Goal: Information Seeking & Learning: Learn about a topic

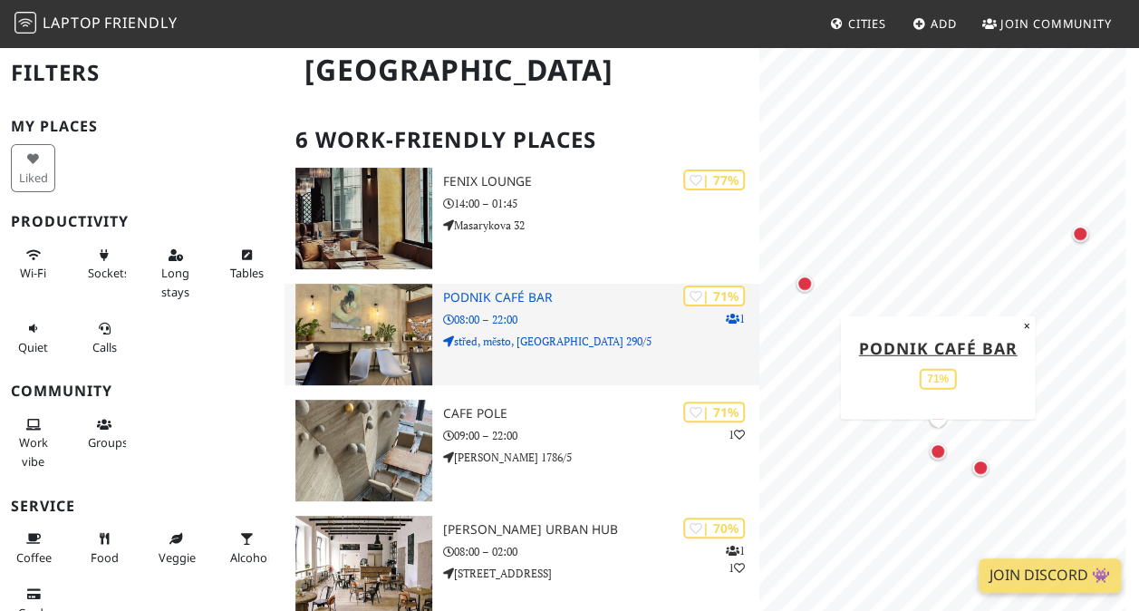
scroll to position [181, 0]
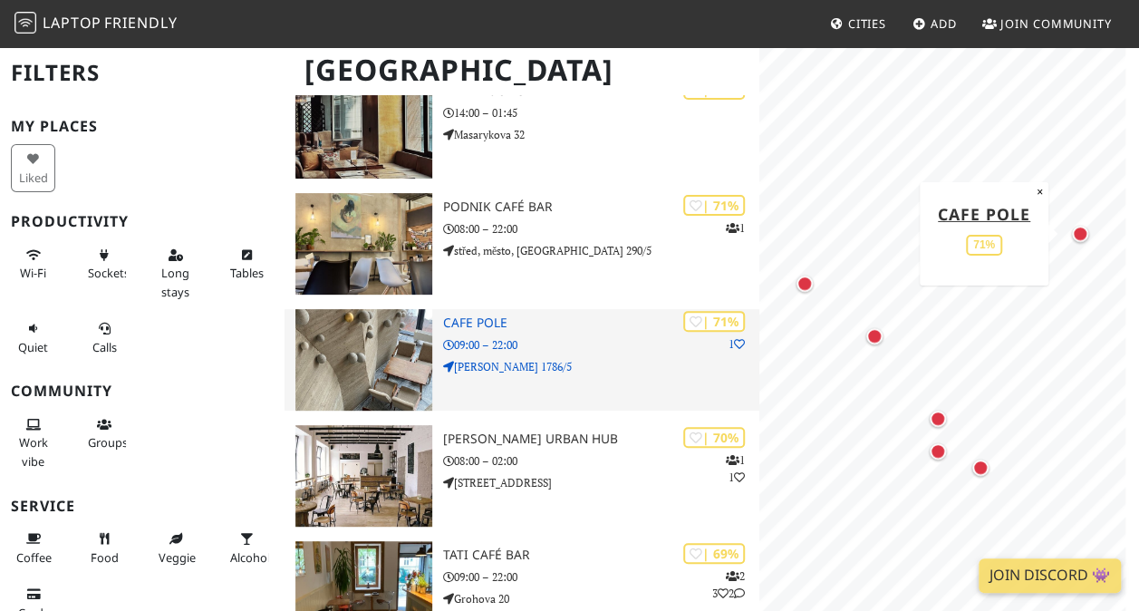
click at [489, 321] on h3 "cafe POLE" at bounding box center [601, 322] width 316 height 15
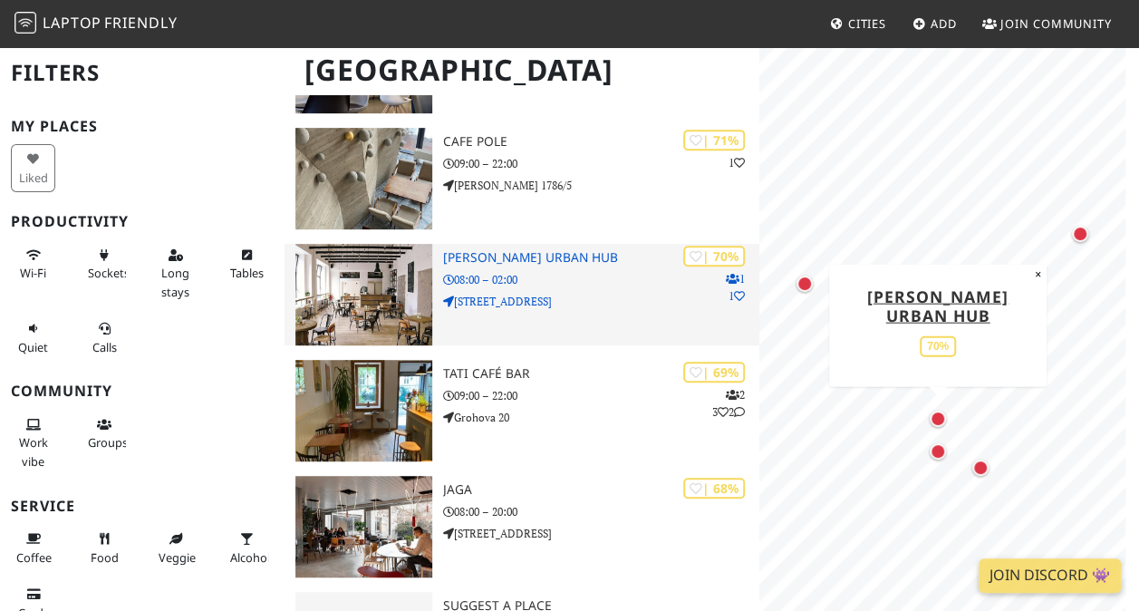
scroll to position [453, 0]
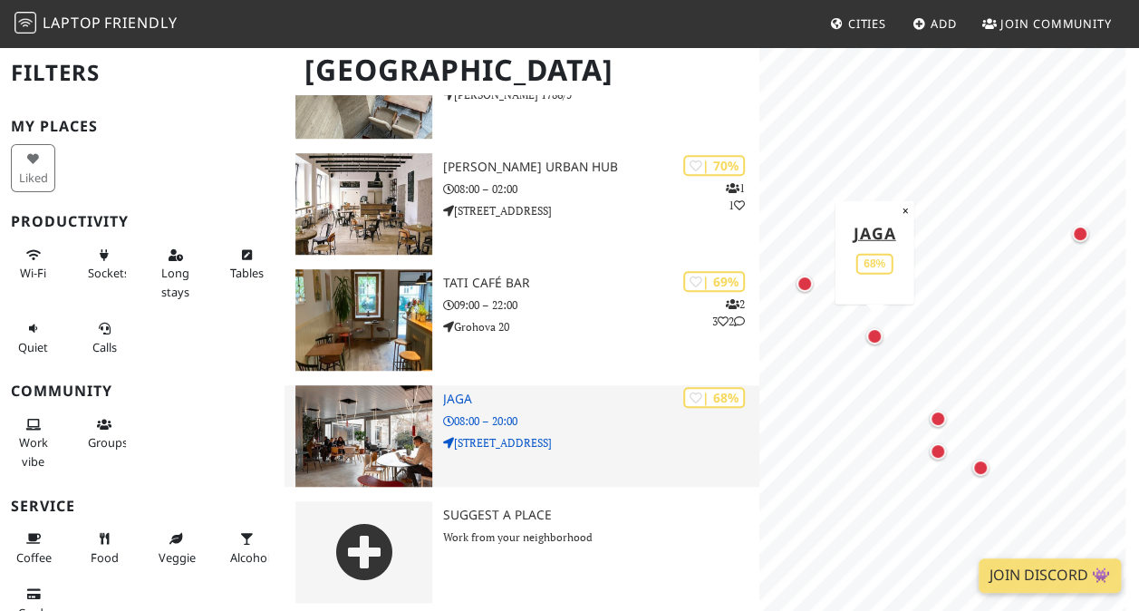
click at [458, 393] on h3 "JAGA" at bounding box center [601, 399] width 316 height 15
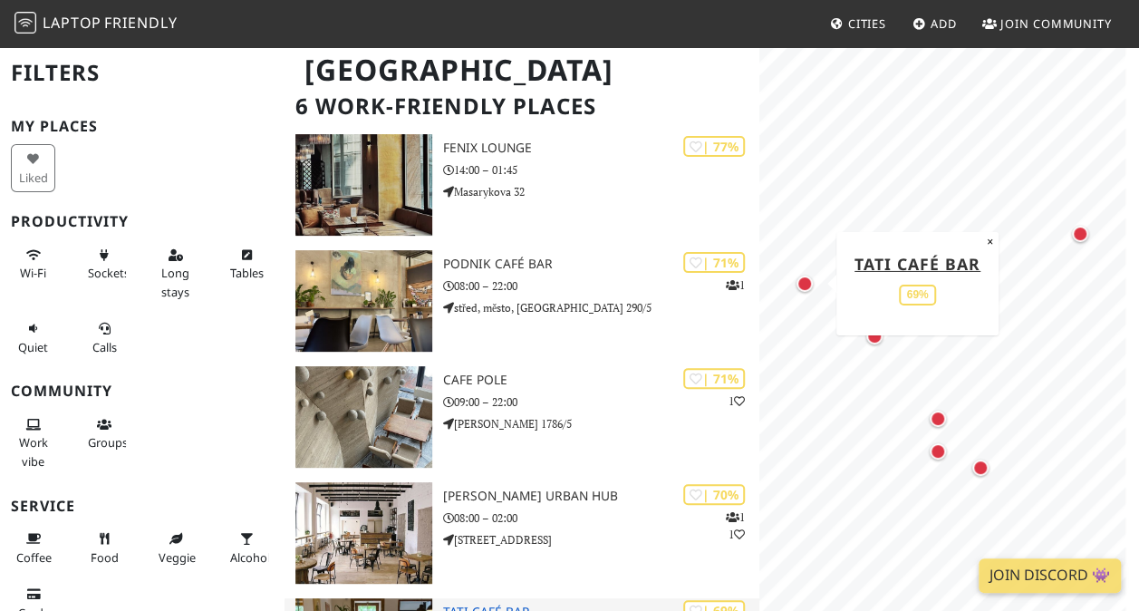
scroll to position [96, 0]
